Goal: Transaction & Acquisition: Purchase product/service

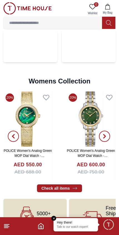
scroll to position [1247, 0]
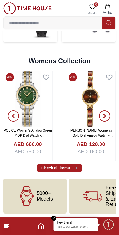
click at [5, 226] on line at bounding box center [6, 226] width 5 height 0
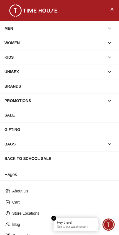
click at [26, 43] on div "WOMEN" at bounding box center [54, 43] width 100 height 10
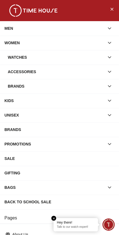
click at [23, 56] on div "Watches" at bounding box center [56, 57] width 97 height 10
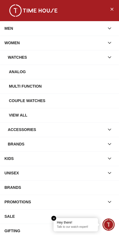
click at [18, 70] on div "Analog" at bounding box center [62, 72] width 106 height 10
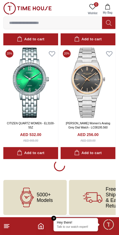
scroll to position [1032, 0]
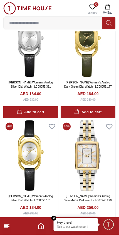
scroll to position [1757, 0]
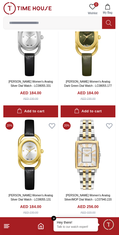
click at [49, 27] on input at bounding box center [53, 22] width 98 height 11
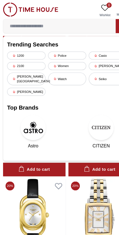
click at [91, 48] on div "Casio" at bounding box center [95, 48] width 34 height 7
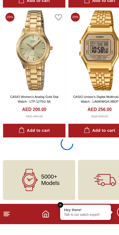
scroll to position [1032, 0]
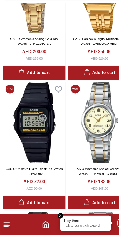
scroll to position [1094, 0]
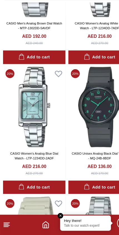
click at [93, 96] on img at bounding box center [88, 123] width 55 height 70
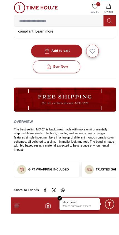
scroll to position [219, 0]
